Goal: Navigation & Orientation: Find specific page/section

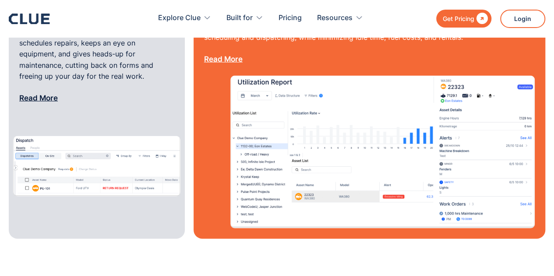
scroll to position [1166, 0]
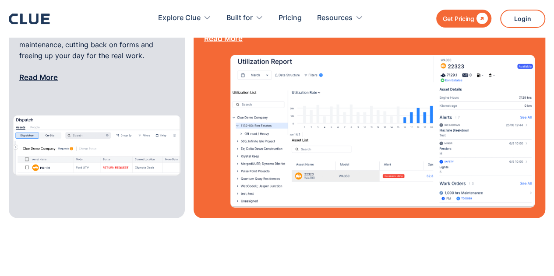
click at [250, 139] on img at bounding box center [382, 131] width 304 height 152
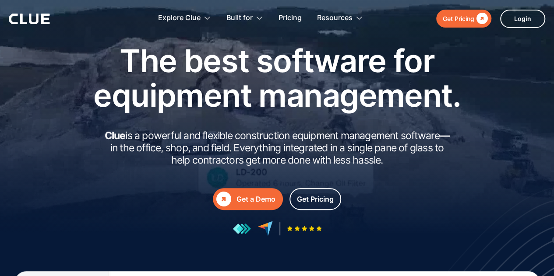
scroll to position [25, 0]
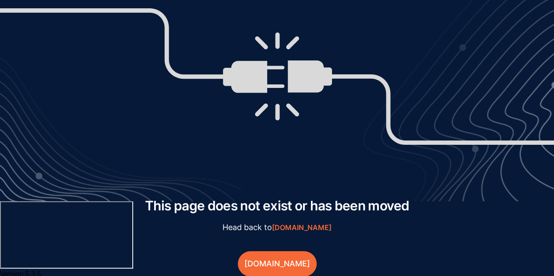
scroll to position [74, 0]
